Goal: Information Seeking & Learning: Learn about a topic

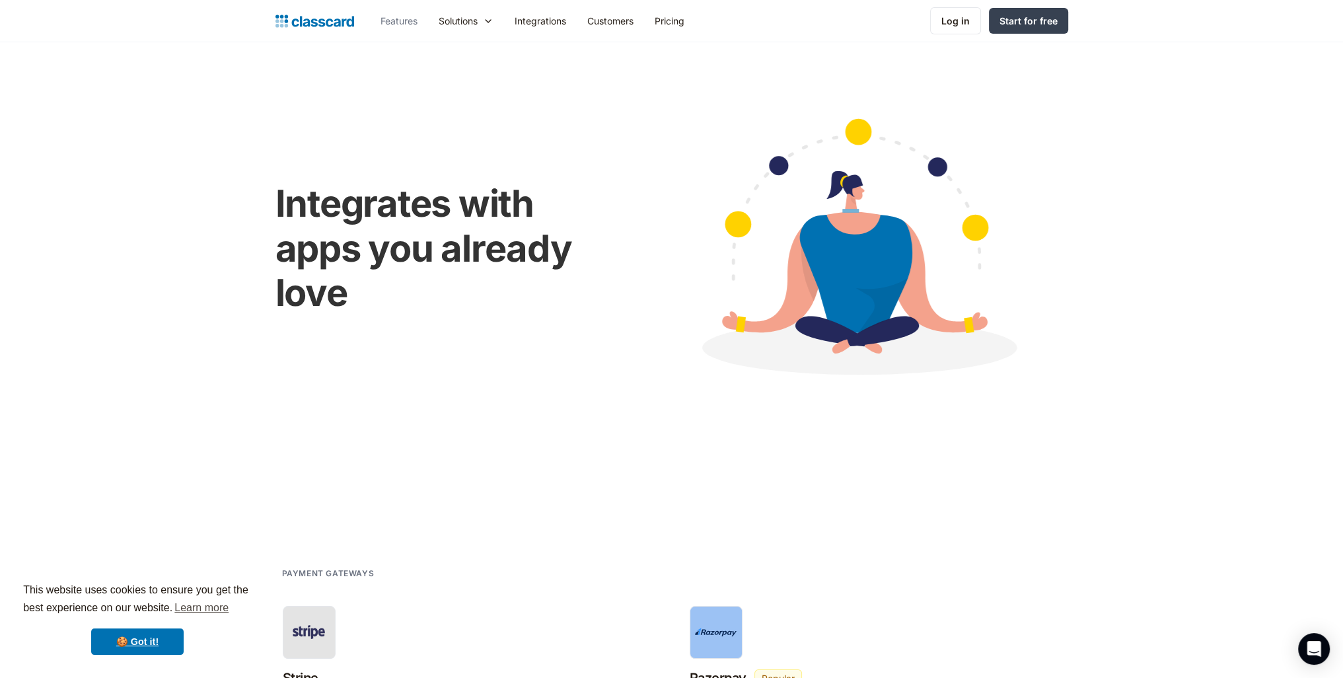
click at [396, 15] on link "Features" at bounding box center [399, 21] width 58 height 30
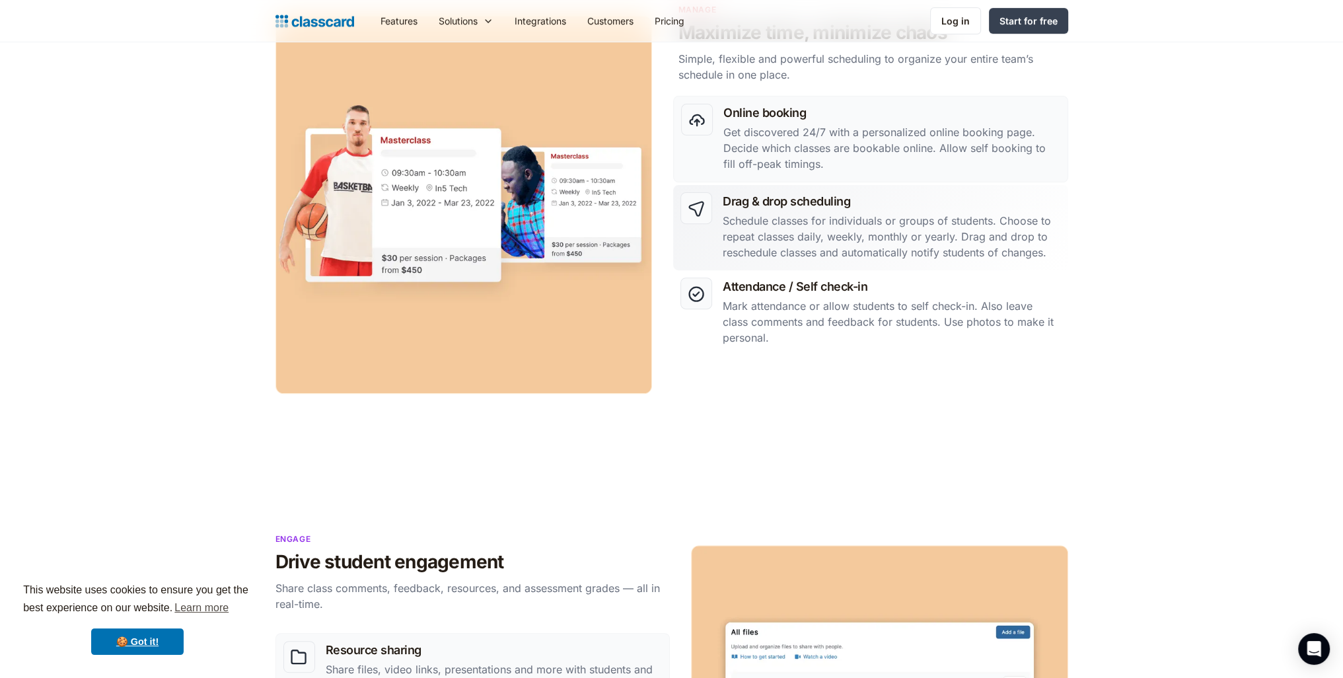
scroll to position [528, 0]
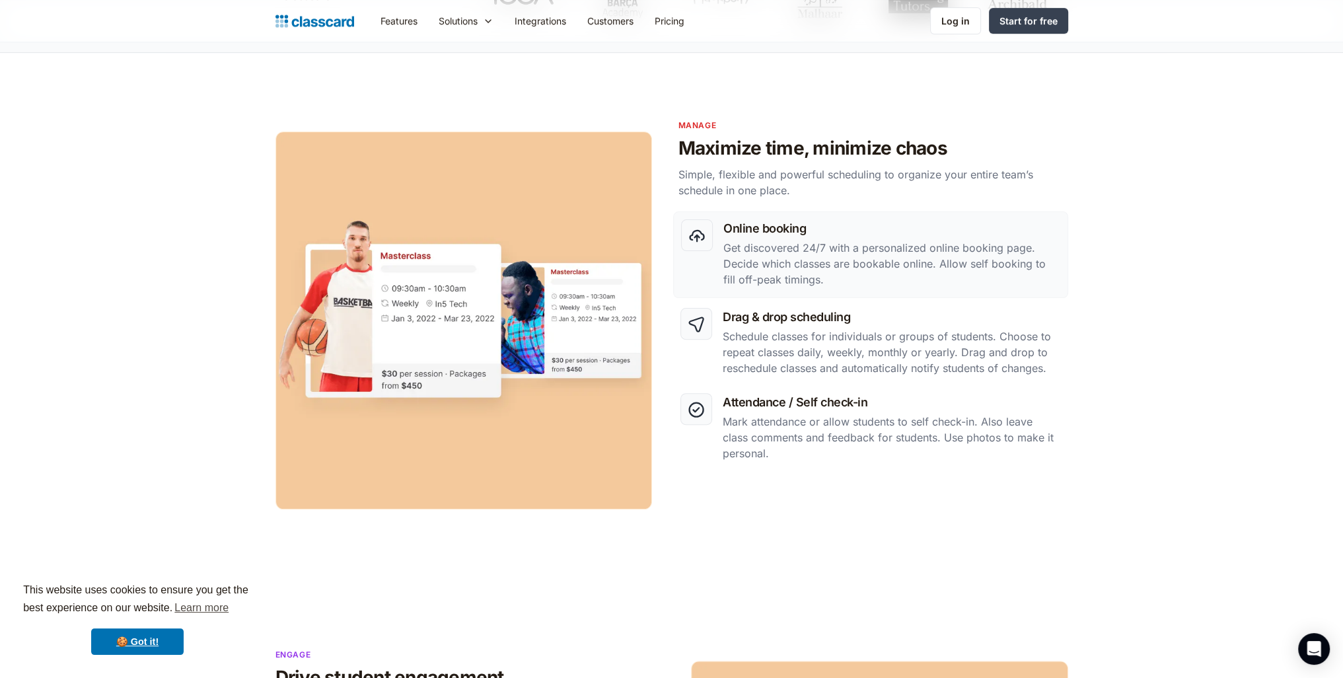
click at [763, 264] on p "Get discovered 24/7 with a personalized online booking page. Decide which class…" at bounding box center [891, 264] width 336 height 48
click at [707, 233] on div at bounding box center [697, 235] width 32 height 32
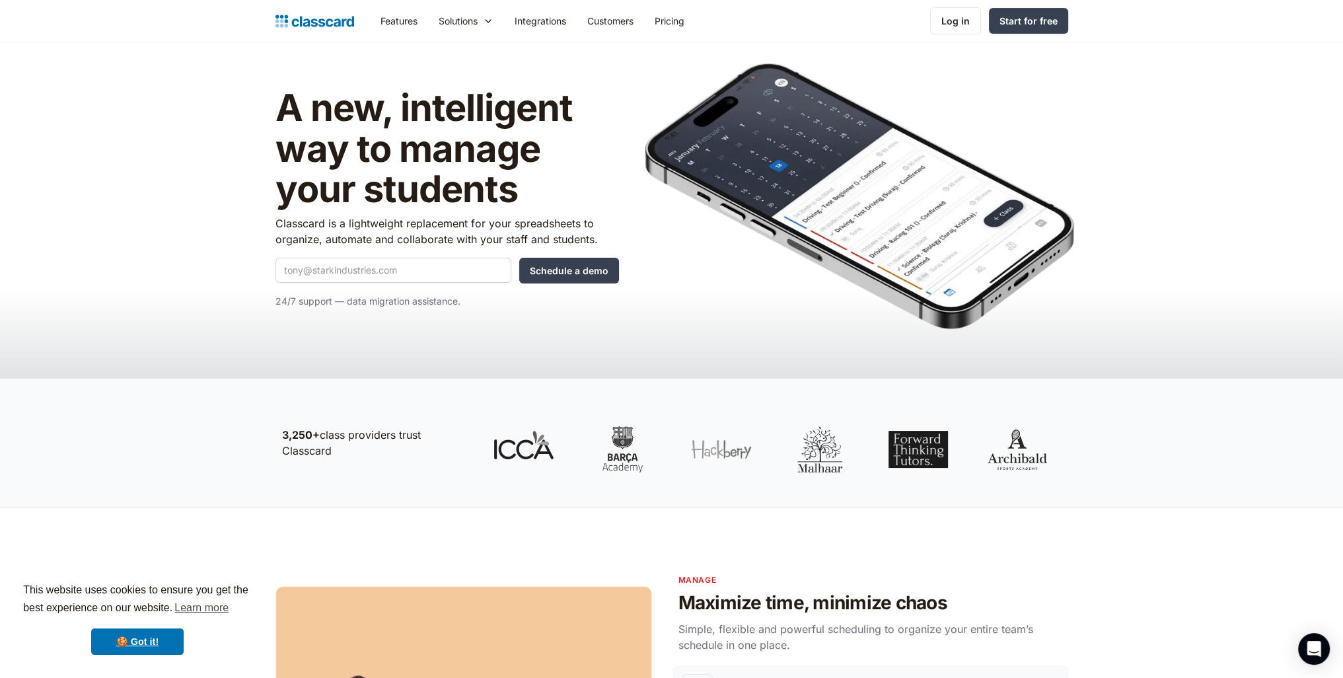
scroll to position [0, 0]
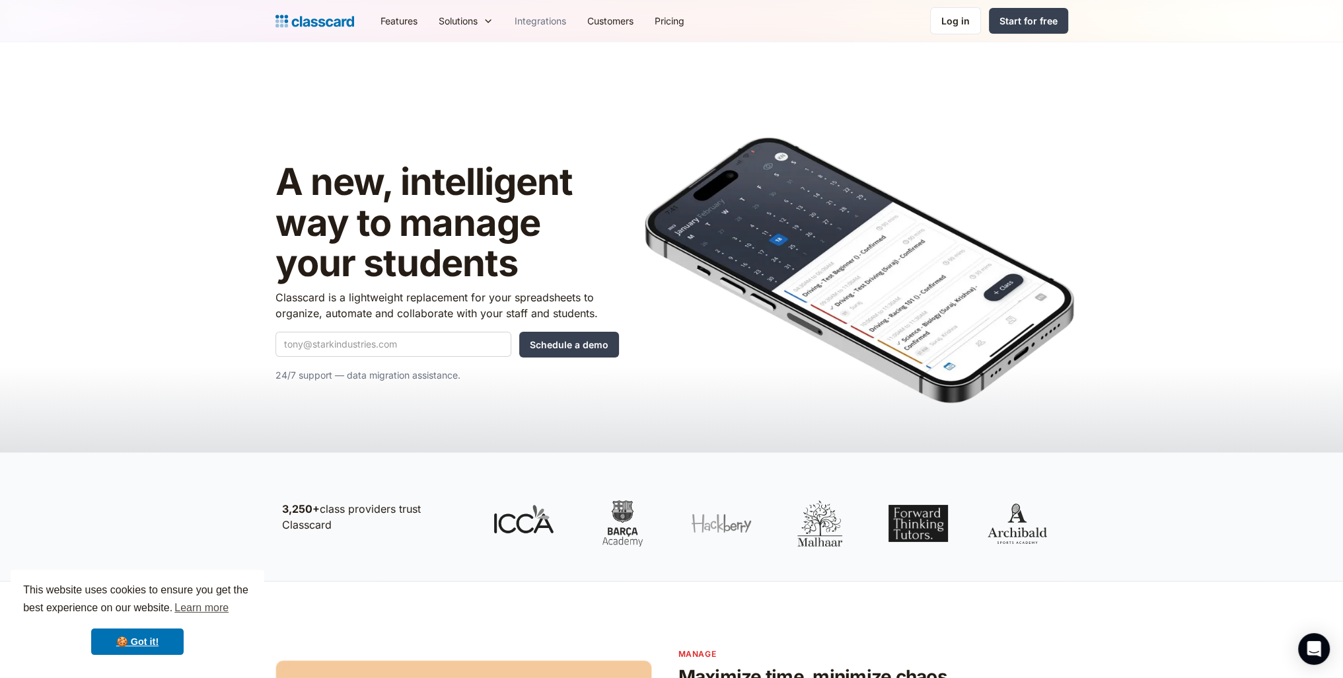
click at [555, 18] on link "Integrations" at bounding box center [540, 21] width 73 height 30
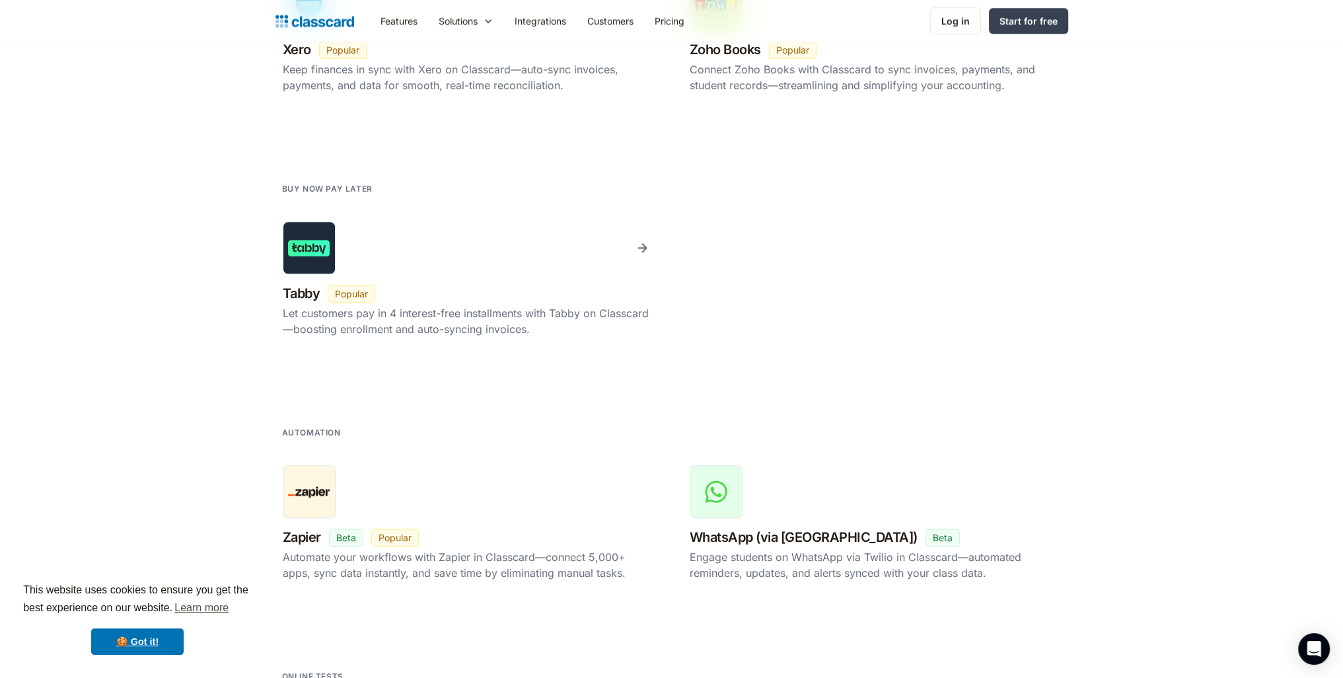
scroll to position [2021, 0]
click at [171, 67] on section "Accounting Xero New Beta Popular Keep finances in sync with Xero on Classcard—a…" at bounding box center [671, 41] width 1343 height 244
